Goal: Task Accomplishment & Management: Manage account settings

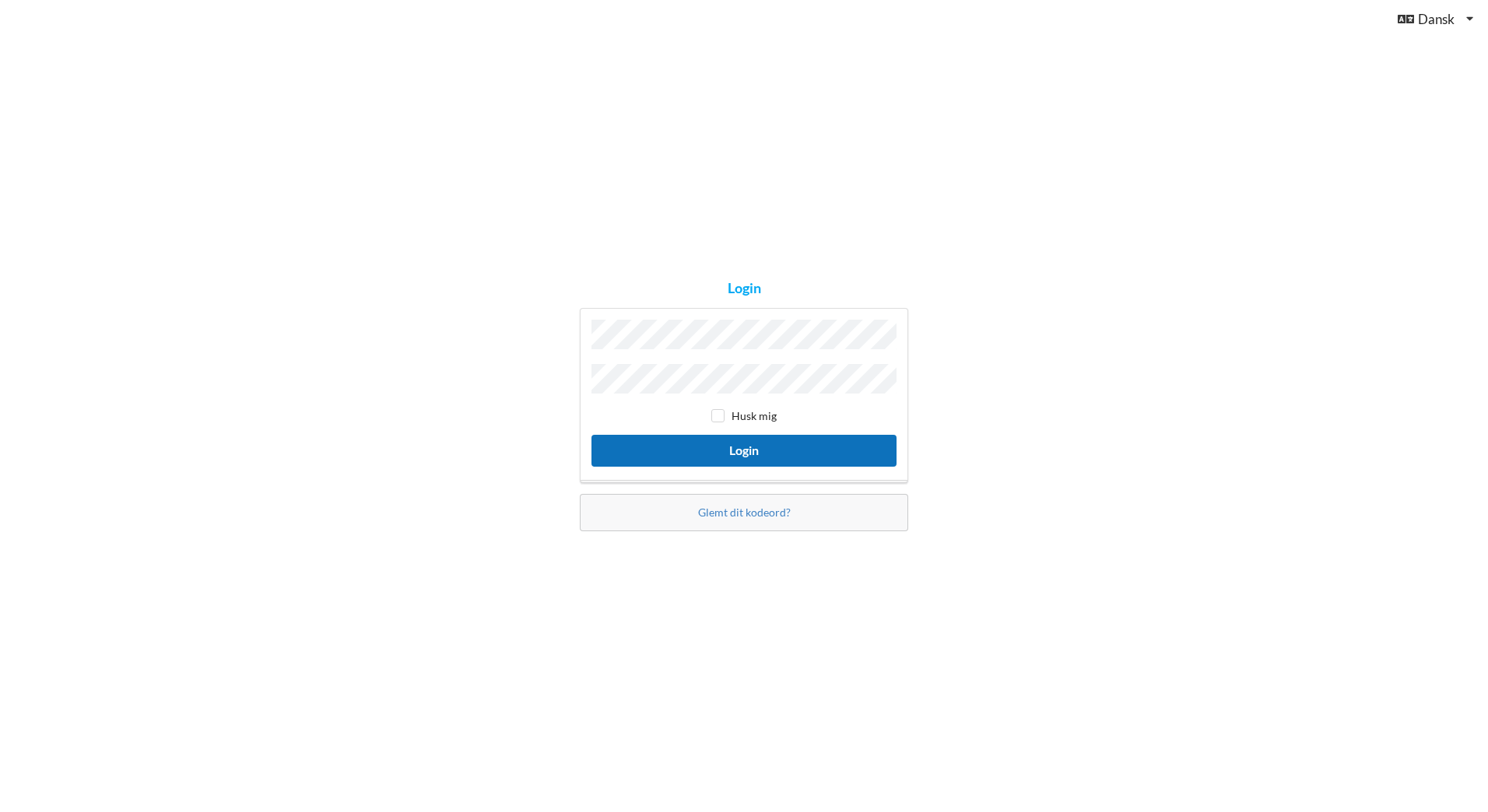
click at [728, 444] on button "Login" at bounding box center [744, 451] width 305 height 32
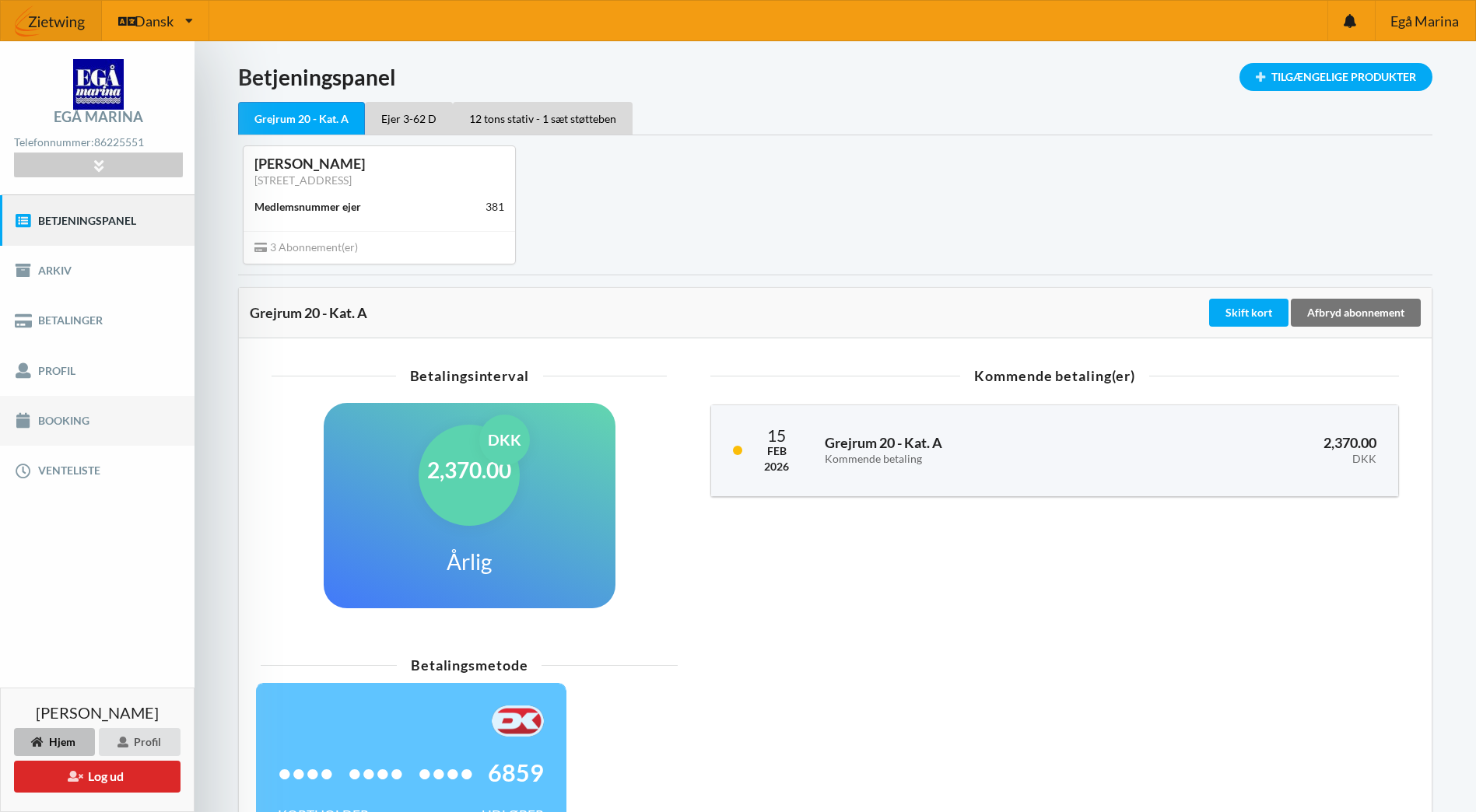
click at [58, 417] on link "Booking" at bounding box center [97, 421] width 195 height 50
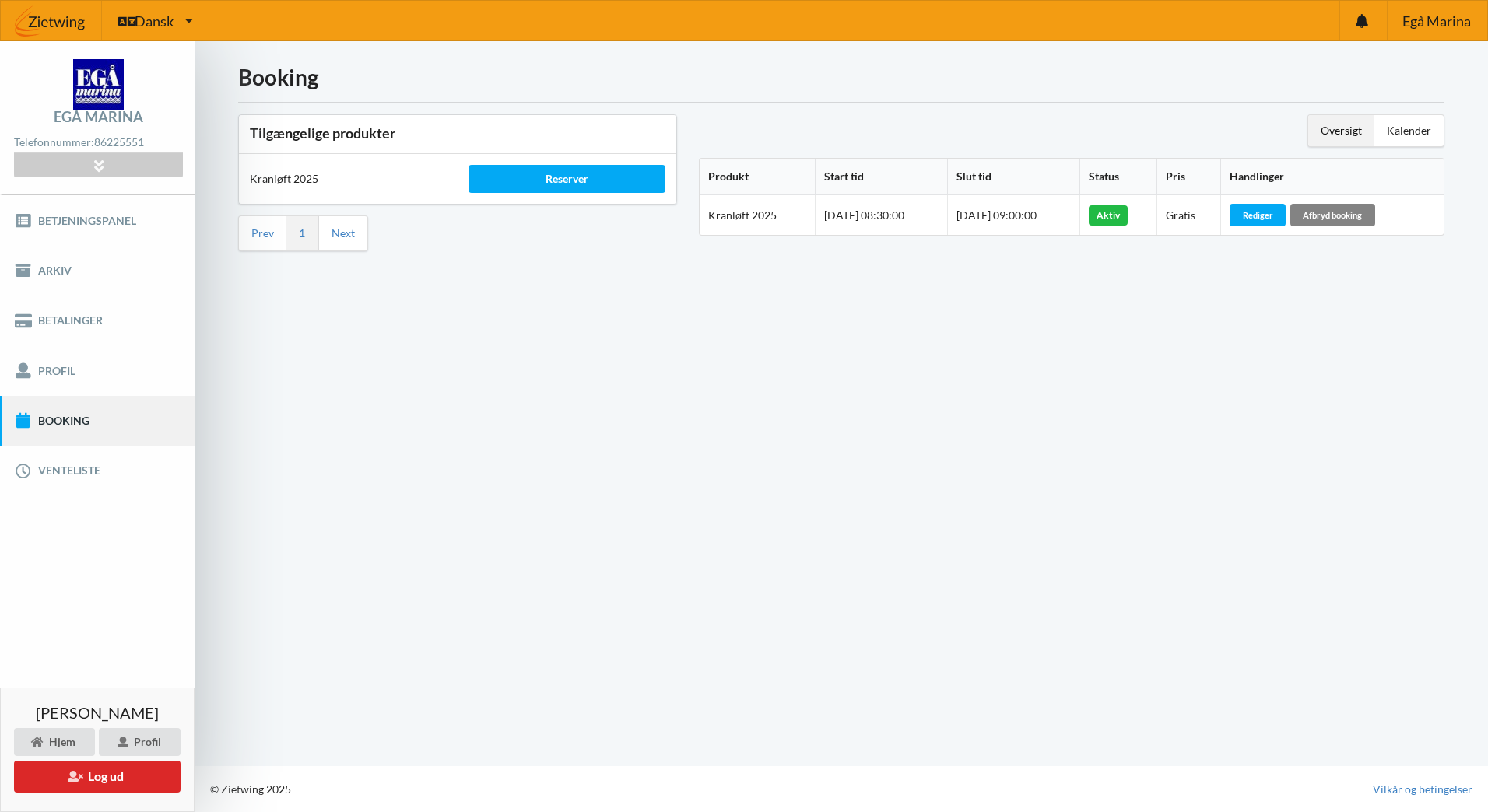
click at [1345, 210] on div "Afbryd booking" at bounding box center [1332, 214] width 85 height 22
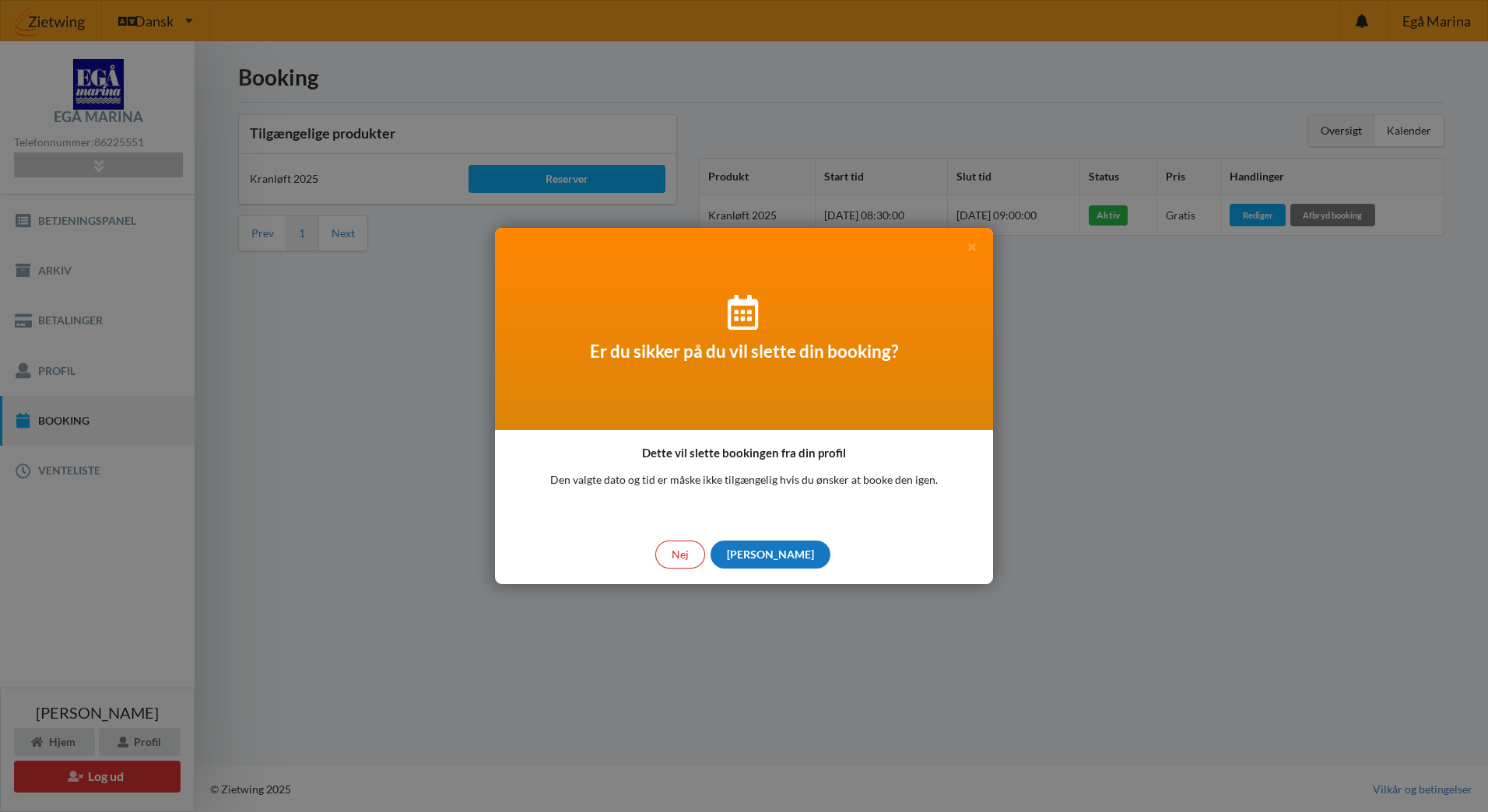
click at [769, 558] on div "[PERSON_NAME]" at bounding box center [770, 555] width 120 height 28
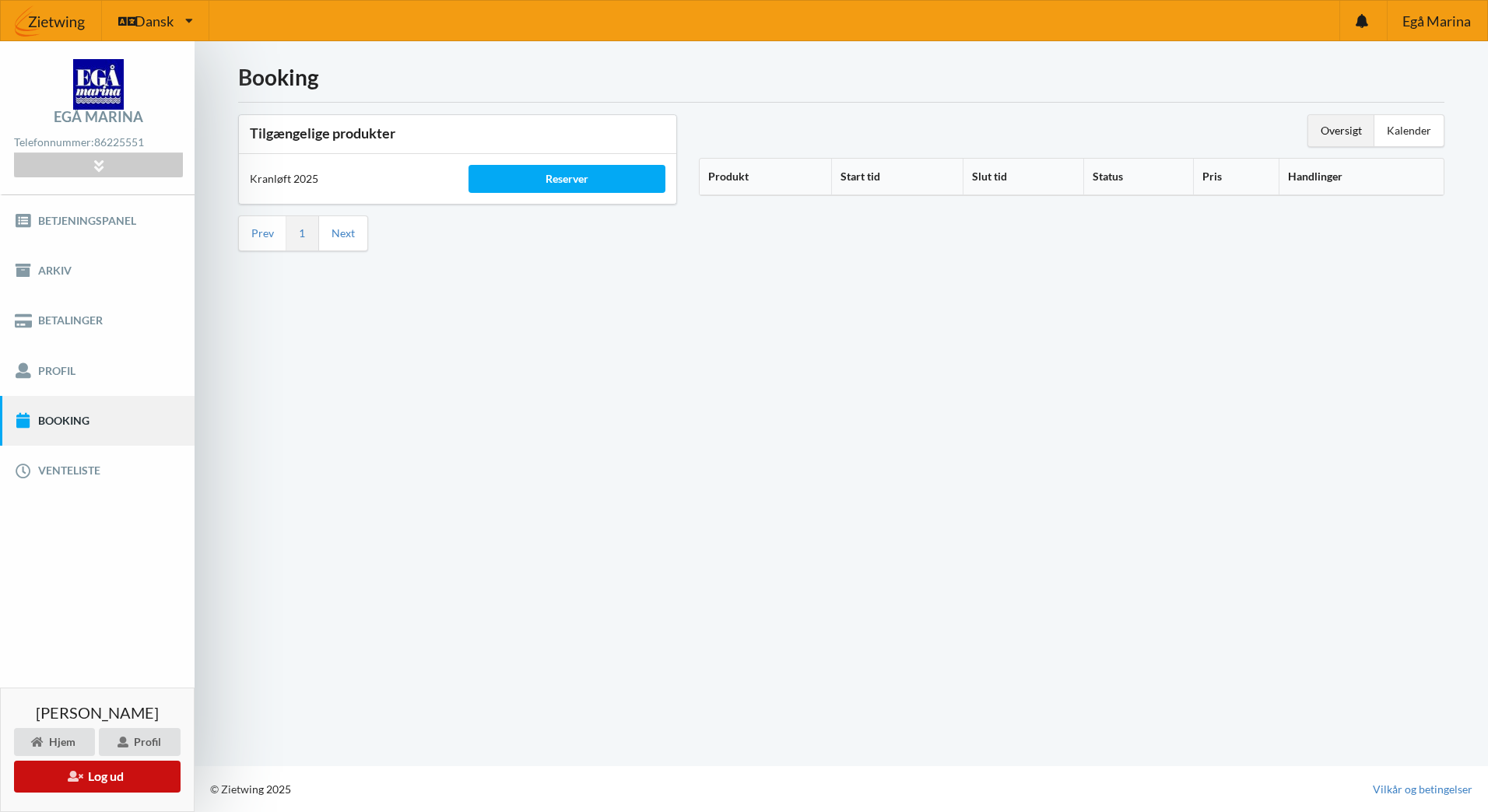
click at [128, 771] on button "Log ud" at bounding box center [97, 776] width 167 height 32
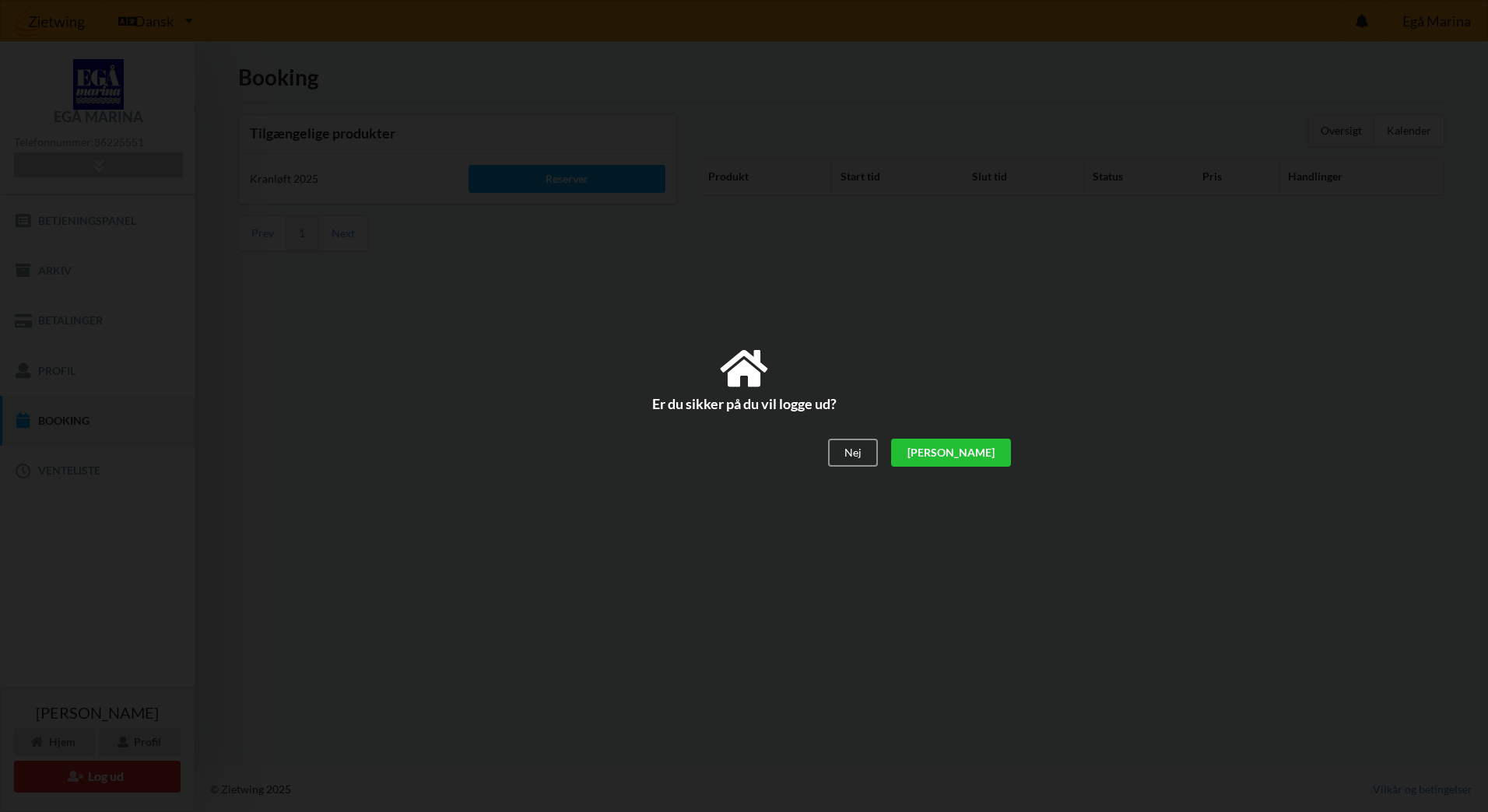
click at [999, 454] on div "[PERSON_NAME]" at bounding box center [950, 454] width 120 height 28
